Goal: Information Seeking & Learning: Learn about a topic

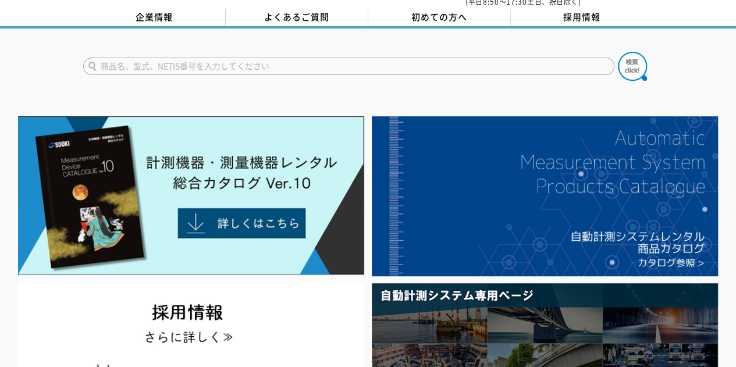
scroll to position [45, 0]
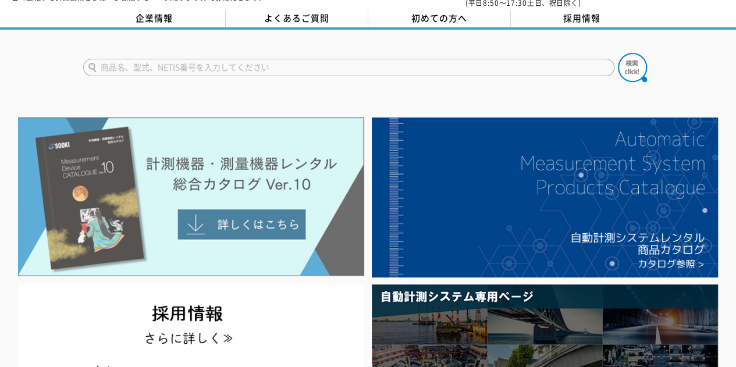
click at [111, 200] on img at bounding box center [191, 196] width 346 height 159
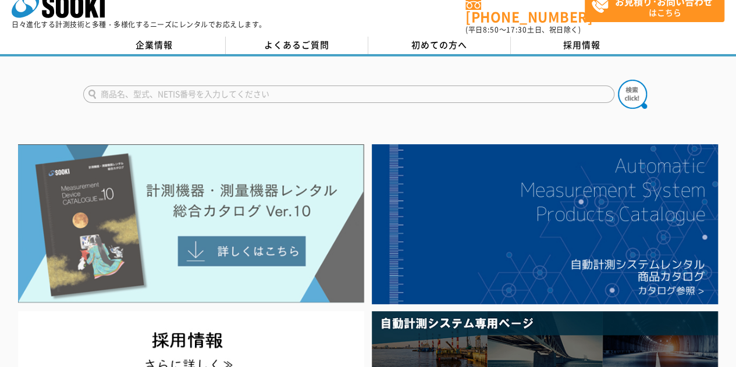
scroll to position [0, 0]
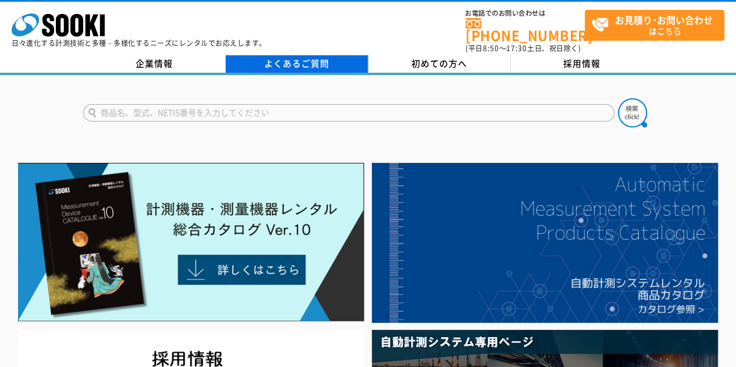
click at [323, 56] on link "よくあるご質問" at bounding box center [297, 63] width 143 height 17
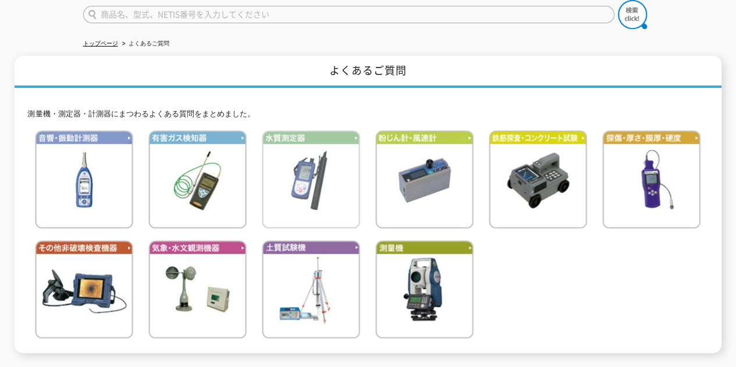
scroll to position [241, 0]
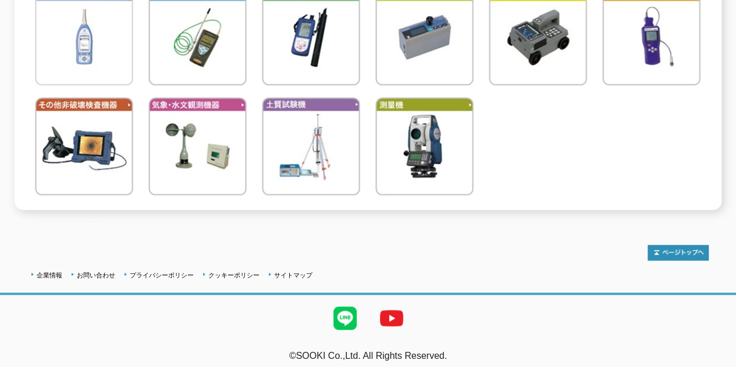
click at [106, 57] on img at bounding box center [84, 36] width 98 height 98
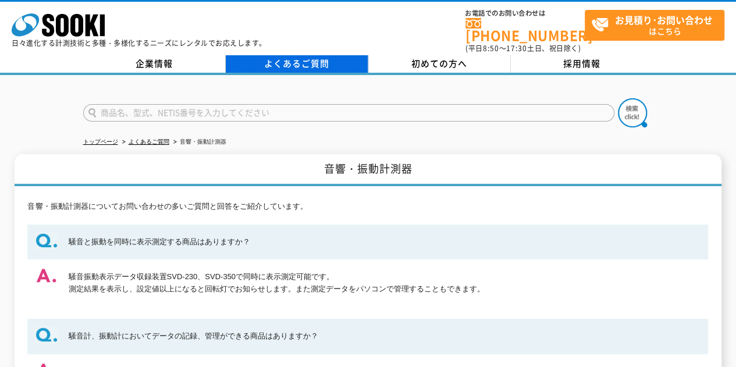
click at [344, 62] on link "よくあるご質問" at bounding box center [297, 63] width 143 height 17
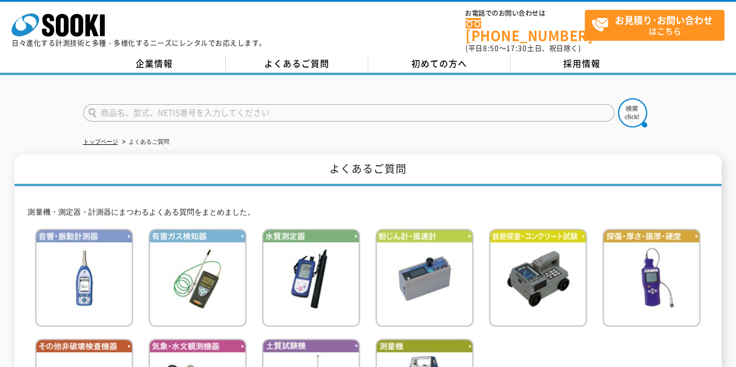
click at [198, 104] on input "text" at bounding box center [348, 112] width 531 height 17
type input "商品名、型式、NETIS番号を入力してください"
click at [418, 57] on span "初めての方へ" at bounding box center [439, 63] width 56 height 13
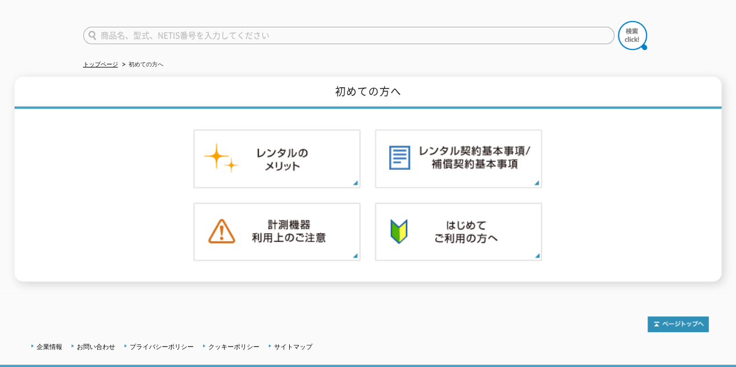
scroll to position [88, 0]
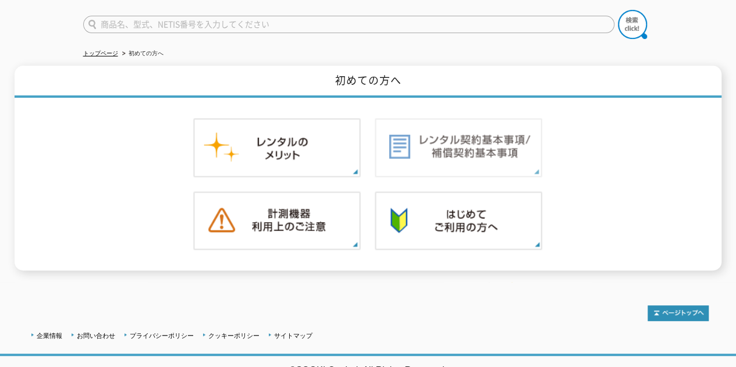
click at [416, 140] on img at bounding box center [459, 147] width 168 height 59
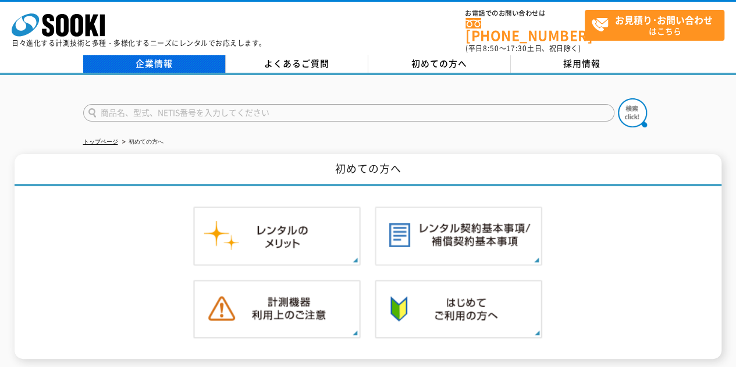
click at [197, 55] on link "企業情報" at bounding box center [154, 63] width 143 height 17
